Goal: Register for event/course

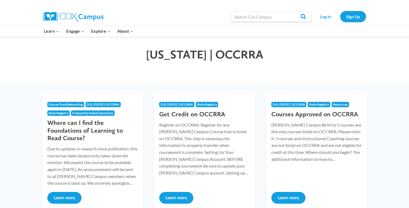
scroll to position [23, 0]
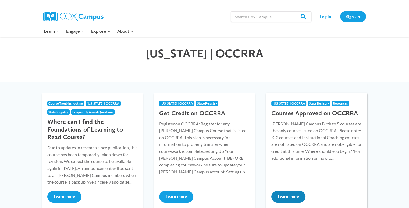
click at [289, 199] on button "Learn more" at bounding box center [288, 197] width 34 height 12
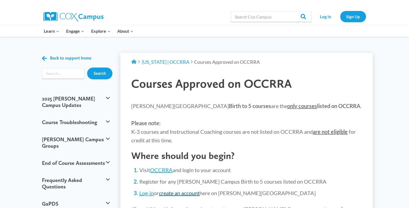
click at [188, 193] on link "create an account" at bounding box center [179, 193] width 41 height 6
click at [193, 193] on link "create an account" at bounding box center [179, 193] width 41 height 6
click at [353, 19] on link "Sign Up" at bounding box center [353, 16] width 26 height 11
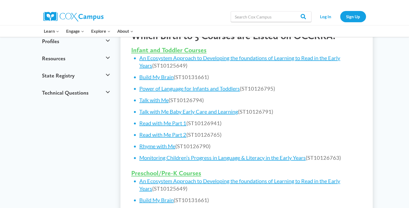
scroll to position [208, 0]
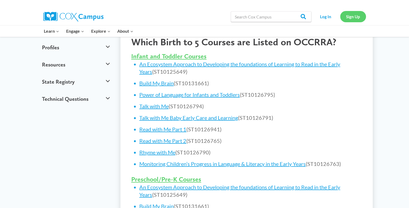
click at [351, 19] on link "Sign Up" at bounding box center [353, 16] width 26 height 11
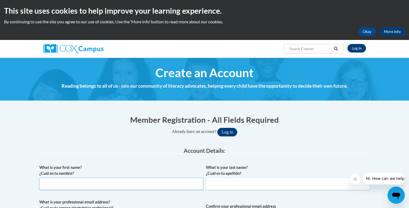
click at [107, 185] on input "What is your first name? ¿Cuál es tu nombre?" at bounding box center [121, 184] width 164 height 12
type input "Diane"
click at [217, 185] on input "What is your last name? ¿Cuál es tu apellido?" at bounding box center [288, 184] width 164 height 12
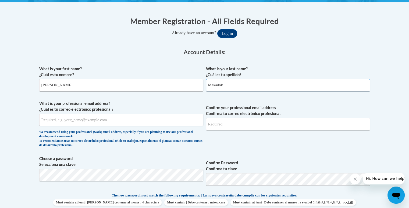
scroll to position [104, 0]
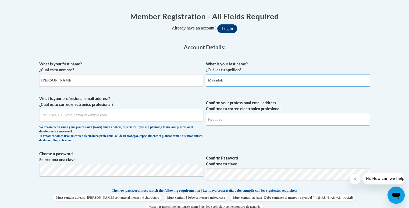
type input "Makadok"
click at [122, 114] on input "What is your professional email address? ¿Cuál es tu correo electrónico profesi…" at bounding box center [121, 115] width 164 height 12
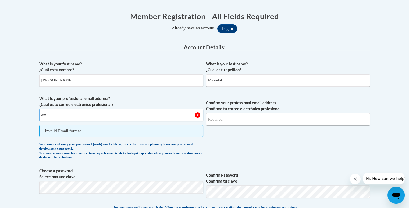
type input "d"
type input "t"
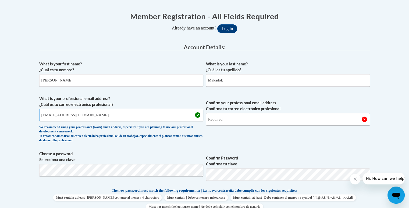
type input "dmakadok@heritagecp.org"
click at [210, 120] on input "Confirm your professional email address Confirma tu correo electrónico profesio…" at bounding box center [288, 119] width 164 height 12
click at [206, 122] on input "dmakadok@" at bounding box center [288, 119] width 164 height 12
click at [228, 118] on input "dmakadok@" at bounding box center [288, 119] width 164 height 12
type input "dmakadok@heritagecp.org"
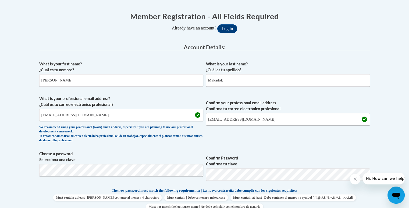
click at [315, 189] on p "The new password must match the following requirements: | La nueva contraseña d…" at bounding box center [204, 191] width 330 height 7
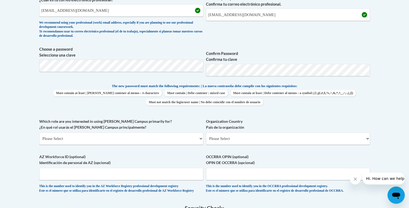
scroll to position [210, 0]
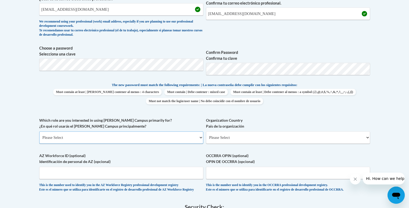
click at [198, 138] on select "Please Select College/University | Colegio/Universidad Community/Nonprofit Part…" at bounding box center [121, 138] width 164 height 12
select select "fbf2d438-af2f-41f8-98f1-81c410e29de3"
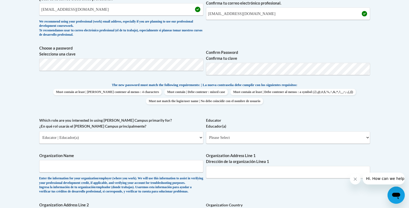
click at [196, 82] on div "The new password must match the following requirements: | La nueva contraseña d…" at bounding box center [204, 95] width 330 height 26
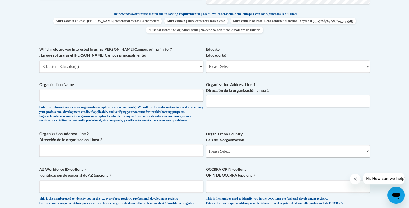
scroll to position [270, 0]
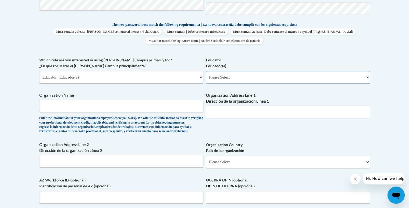
click at [366, 76] on select "Please Select Early Learning/Daycare Teacher/Family Home Care Provider | Maestr…" at bounding box center [288, 77] width 164 height 12
select select "5e2af403-4f2c-4e49-a02f-103e55d7b75b"
click at [206, 71] on select "Please Select Early Learning/Daycare Teacher/Family Home Care Provider | Maestr…" at bounding box center [288, 77] width 164 height 12
click at [134, 106] on input "Organization Name" at bounding box center [121, 106] width 164 height 12
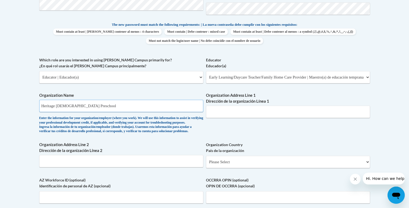
type input "Heritage Christian Preschool"
click at [217, 114] on input "Organization Address Line 1 Dirección de la organización Línea 1" at bounding box center [288, 112] width 164 height 12
type input "7413 Maxtown Road"
click at [46, 168] on input "Organization Address Line 2 Dirección de la organización Línea 2" at bounding box center [121, 161] width 164 height 12
type input "Westerville, OH 43082"
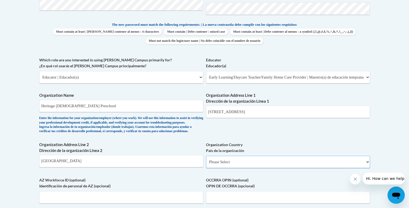
click at [217, 168] on select "Please Select United States | Estados Unidos Outside of the United States | Fue…" at bounding box center [288, 162] width 164 height 12
select select "ad49bcad-a171-4b2e-b99c-48b446064914"
click at [206, 165] on select "Please Select United States | Estados Unidos Outside of the United States | Fue…" at bounding box center [288, 162] width 164 height 12
select select
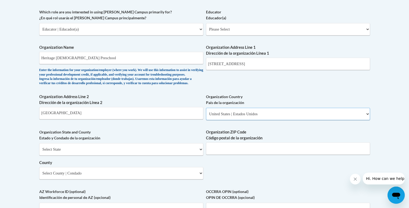
scroll to position [319, 0]
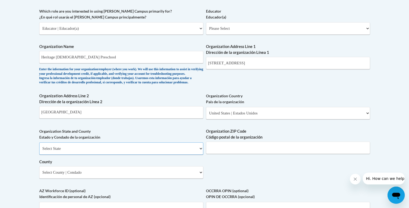
click at [199, 155] on select "Select State Alabama Alaska Arizona Arkansas California Colorado Connecticut De…" at bounding box center [121, 149] width 164 height 12
select select "Ohio"
click at [39, 152] on select "Select State Alabama Alaska Arizona Arkansas California Colorado Connecticut De…" at bounding box center [121, 149] width 164 height 12
click at [216, 154] on input "Organization ZIP Code Código postal de la organización" at bounding box center [288, 148] width 164 height 12
type input "43082"
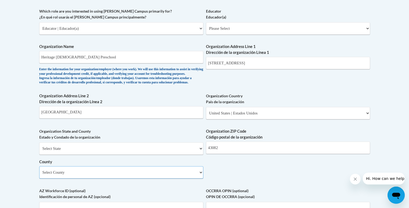
click at [157, 179] on select "Select County Adams Allen Ashland Ashtabula Athens Auglaize Belmont Brown Butle…" at bounding box center [121, 173] width 164 height 12
select select "Delaware"
click at [39, 175] on select "Select County Adams Allen Ashland Ashtabula Athens Auglaize Belmont Brown Butle…" at bounding box center [121, 173] width 164 height 12
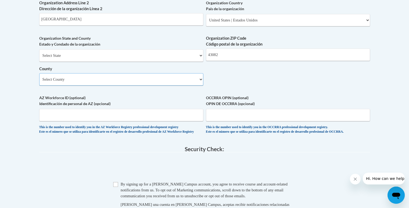
scroll to position [415, 0]
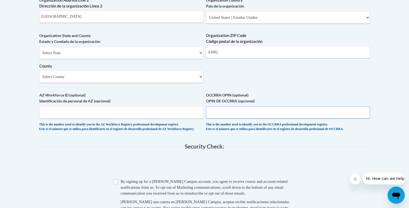
click at [233, 119] on input "OCCRRA OPIN (optional) OPIN DE OCCRRA (opcional)" at bounding box center [288, 112] width 164 height 12
click at [226, 119] on input "OCCRRA OPIN (optional) OPIN DE OCCRRA (opcional)" at bounding box center [288, 112] width 164 height 12
type input "1144-3110"
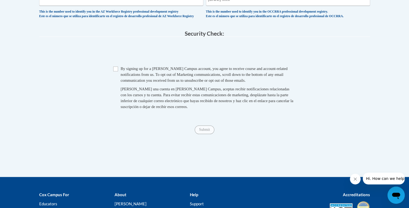
scroll to position [529, 0]
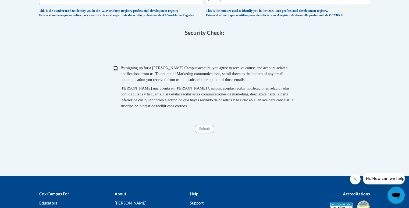
click at [116, 71] on input "Checkbox" at bounding box center [115, 68] width 5 height 5
checkbox input "true"
click at [197, 134] on input "Submit" at bounding box center [203, 129] width 19 height 9
click at [265, 18] on div "This is the number used to identify you in the OCCRRA professional development …" at bounding box center [288, 13] width 164 height 9
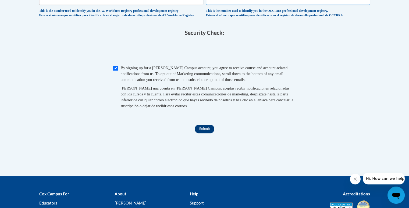
type input "11443110"
click at [201, 134] on input "Submit" at bounding box center [203, 129] width 19 height 9
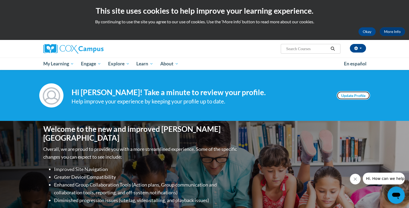
click at [345, 97] on link "Update Profile" at bounding box center [352, 95] width 33 height 9
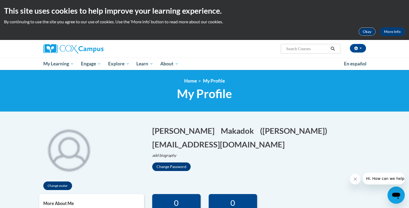
click at [366, 31] on button "Okay" at bounding box center [366, 31] width 17 height 9
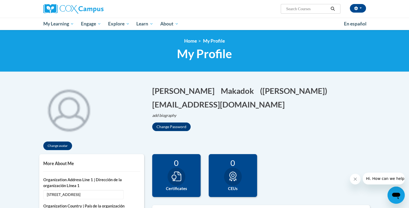
click at [301, 8] on input "Search..." at bounding box center [306, 9] width 43 height 6
type input "meaningful conversations"
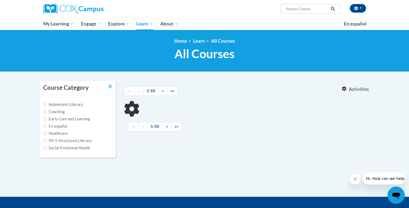
type input "meaningful conversations"
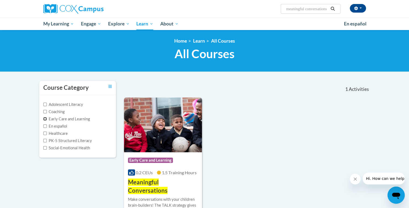
click at [43, 118] on input "Early Care and Learning" at bounding box center [44, 118] width 3 height 3
checkbox input "true"
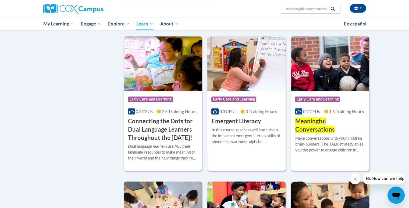
scroll to position [214, 0]
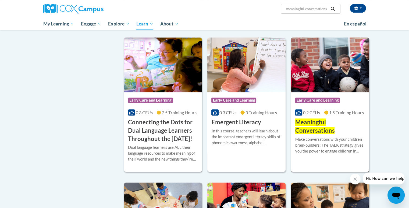
click at [322, 125] on span "Meaningful Conversations" at bounding box center [314, 127] width 39 height 16
